Goal: Task Accomplishment & Management: Use online tool/utility

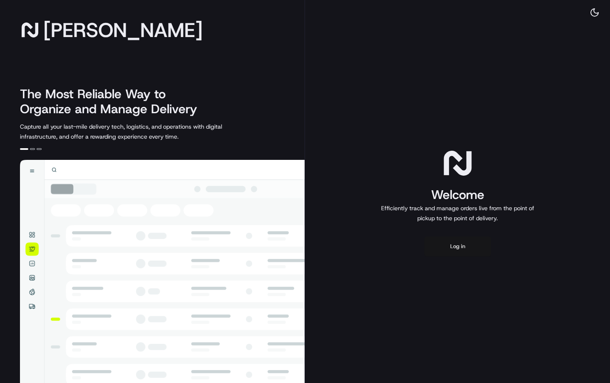
click at [468, 251] on button "Log in" at bounding box center [458, 246] width 67 height 20
click at [481, 256] on button "Log in" at bounding box center [458, 246] width 67 height 20
